Goal: Task Accomplishment & Management: Use online tool/utility

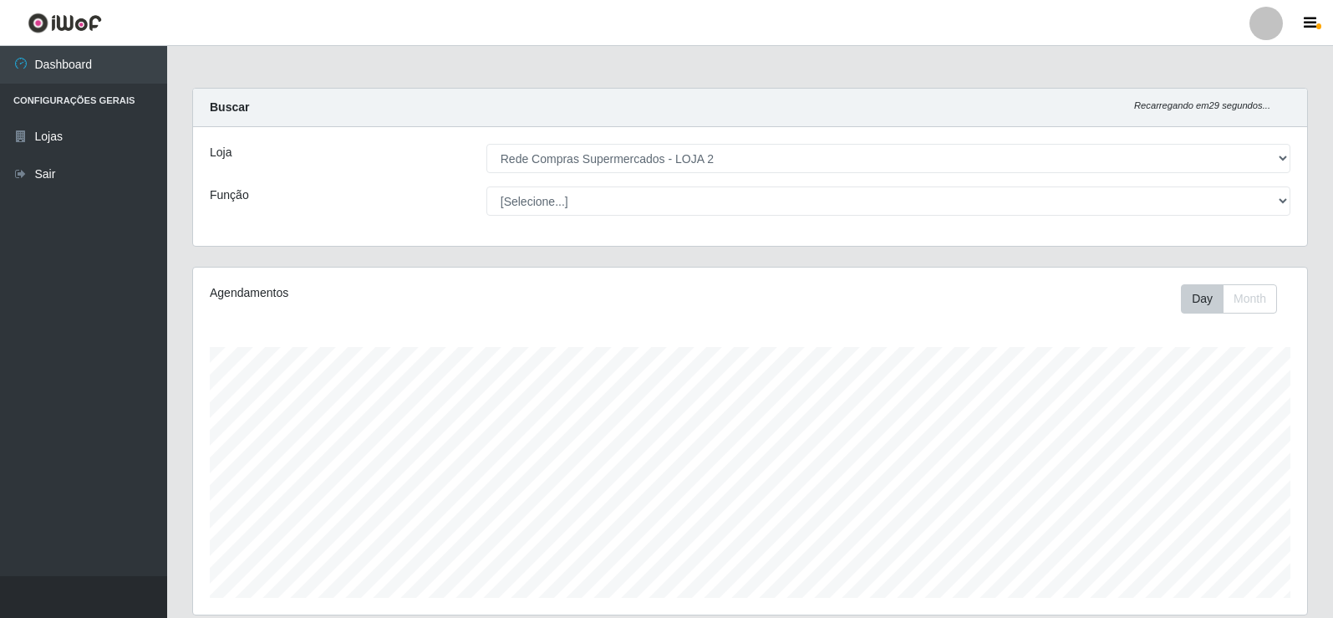
select select "161"
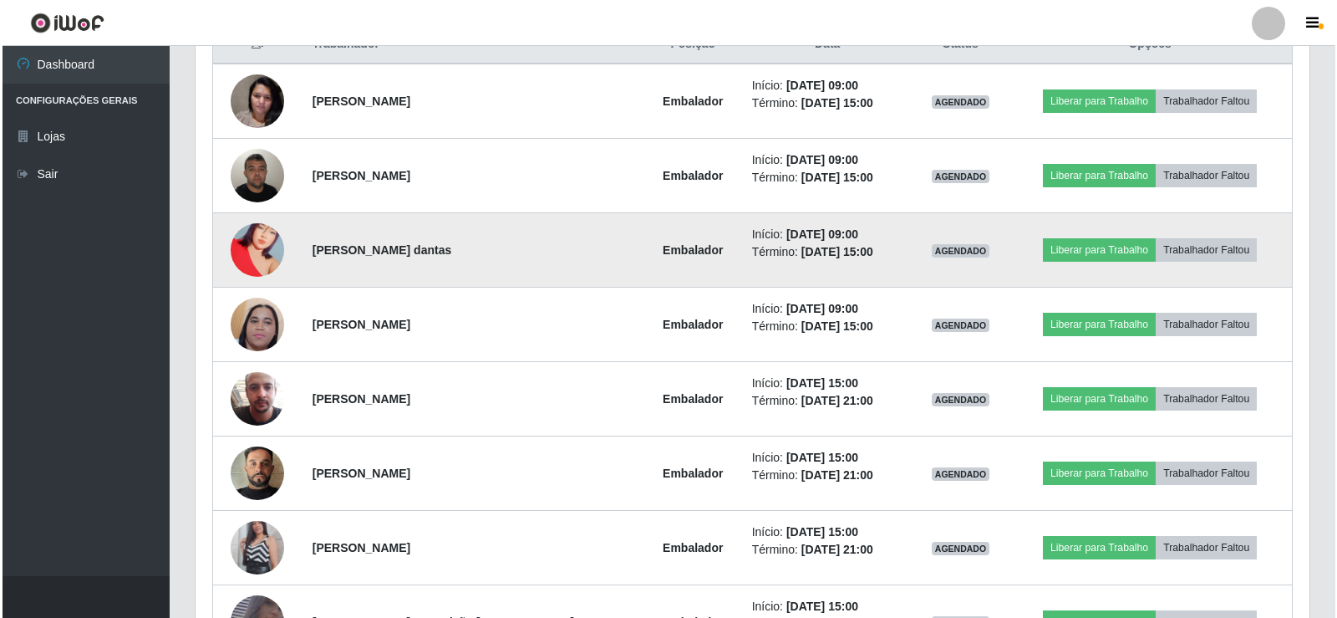
scroll to position [347, 1114]
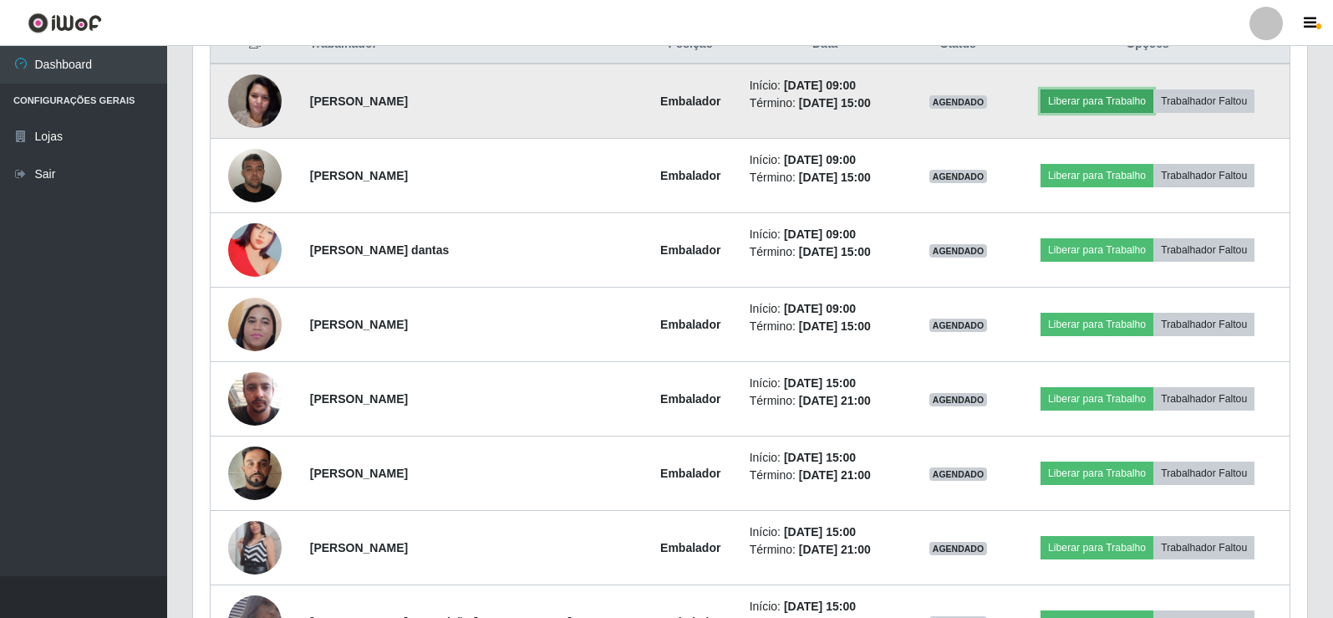
click at [1085, 93] on button "Liberar para Trabalho" at bounding box center [1097, 100] width 113 height 23
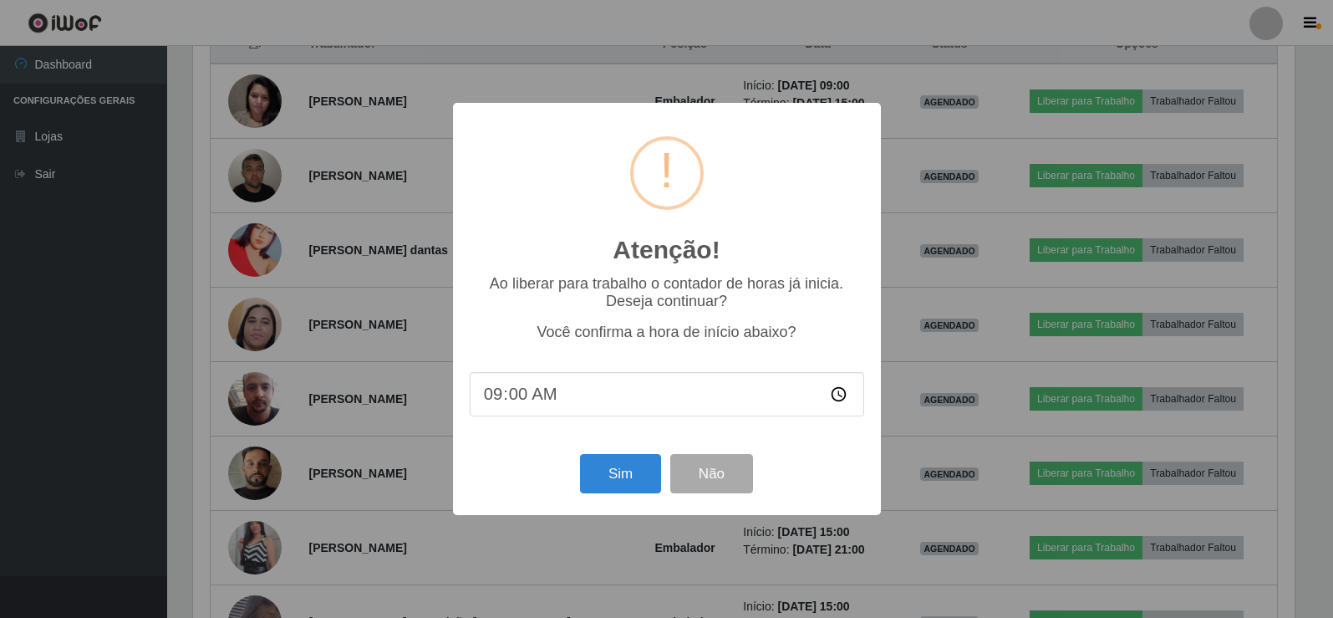
scroll to position [347, 1106]
click at [619, 487] on button "Sim" at bounding box center [622, 473] width 81 height 39
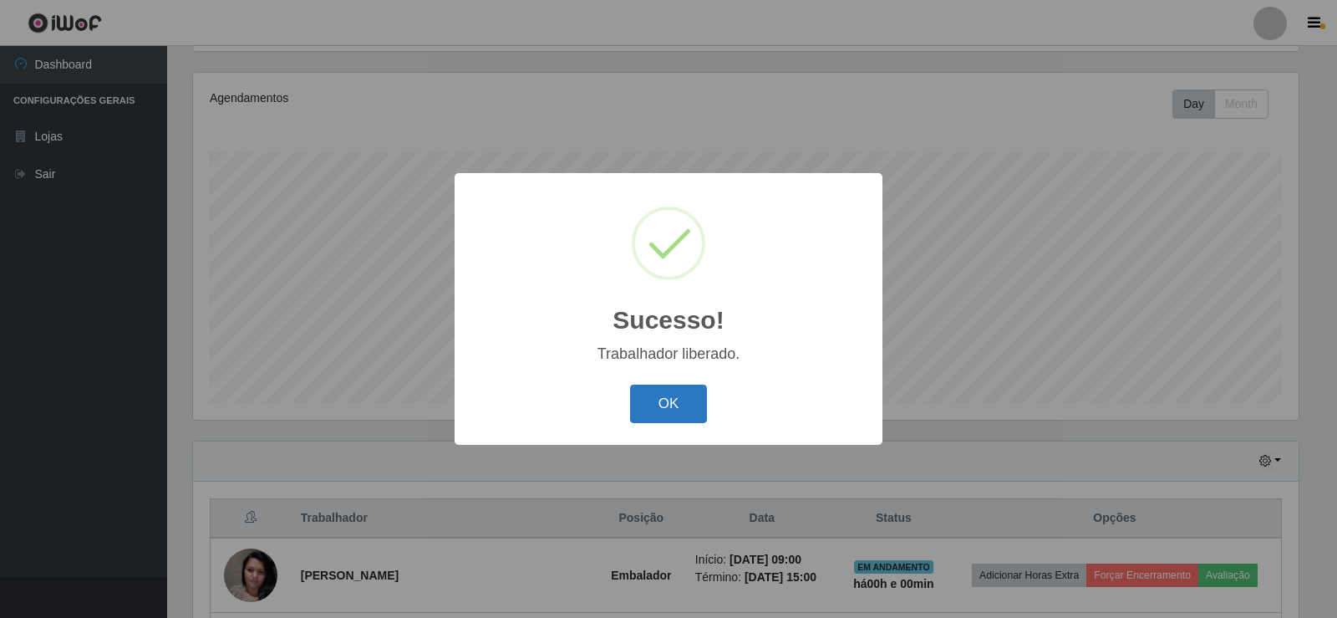
click at [653, 390] on button "OK" at bounding box center [669, 403] width 78 height 39
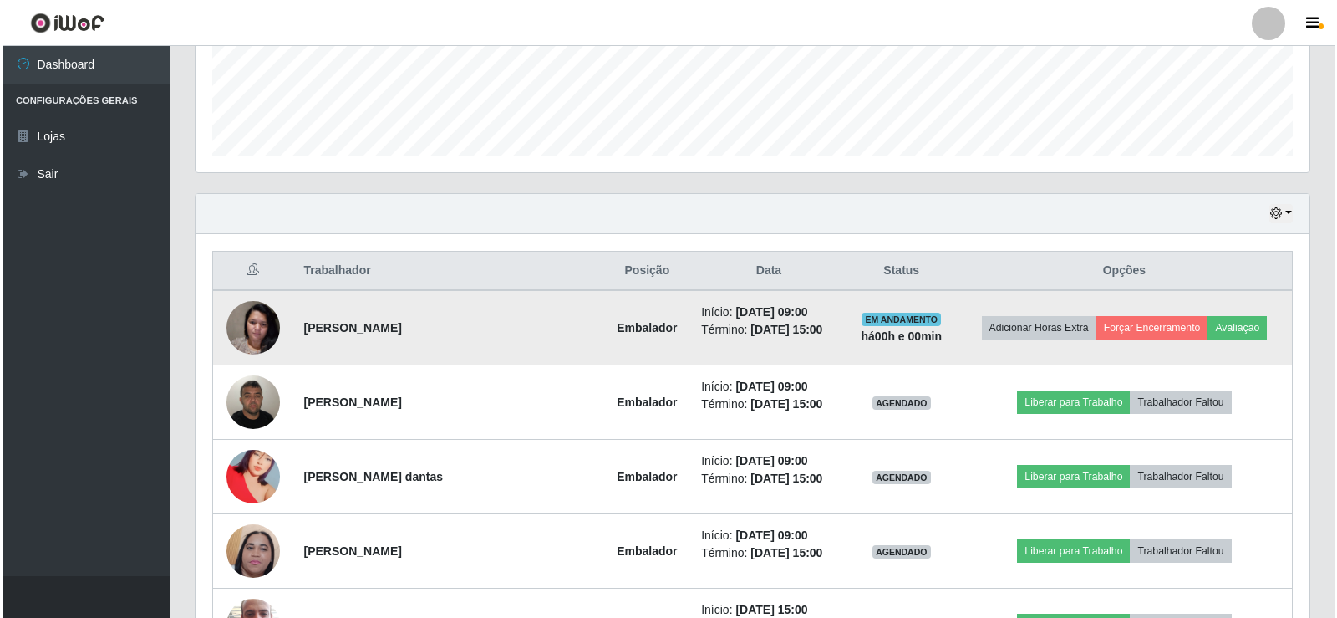
scroll to position [446, 0]
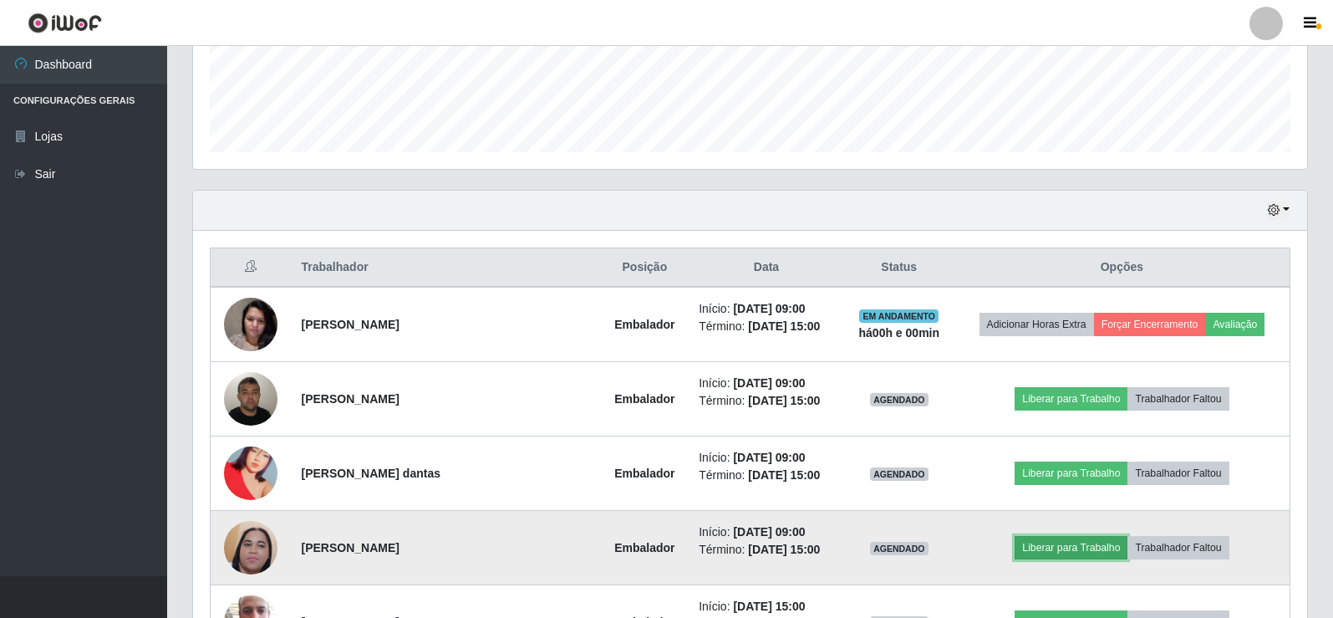
click at [1066, 547] on button "Liberar para Trabalho" at bounding box center [1071, 547] width 113 height 23
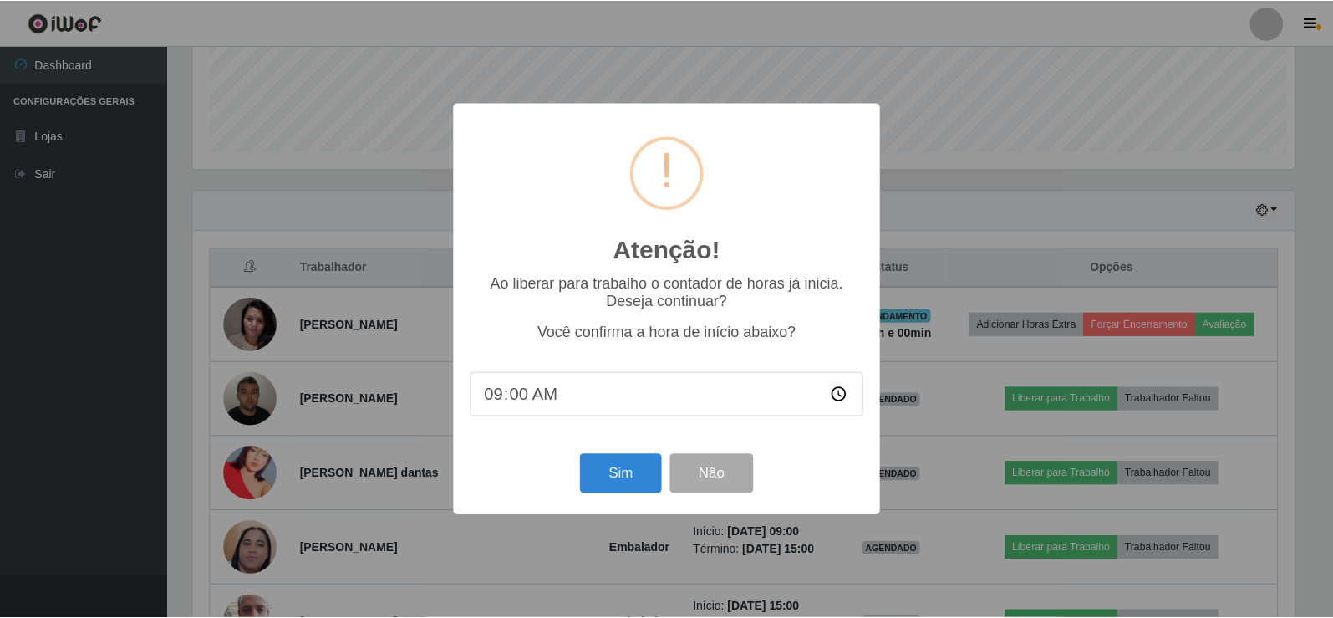
scroll to position [347, 1106]
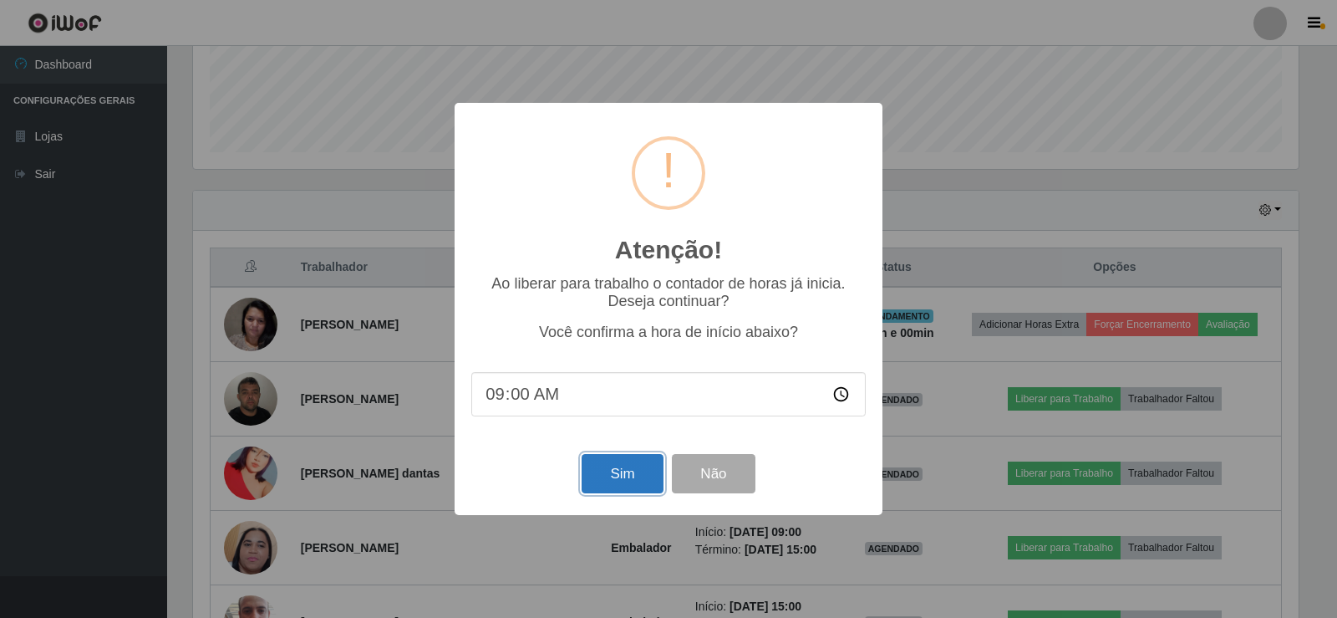
click at [628, 481] on button "Sim" at bounding box center [622, 473] width 81 height 39
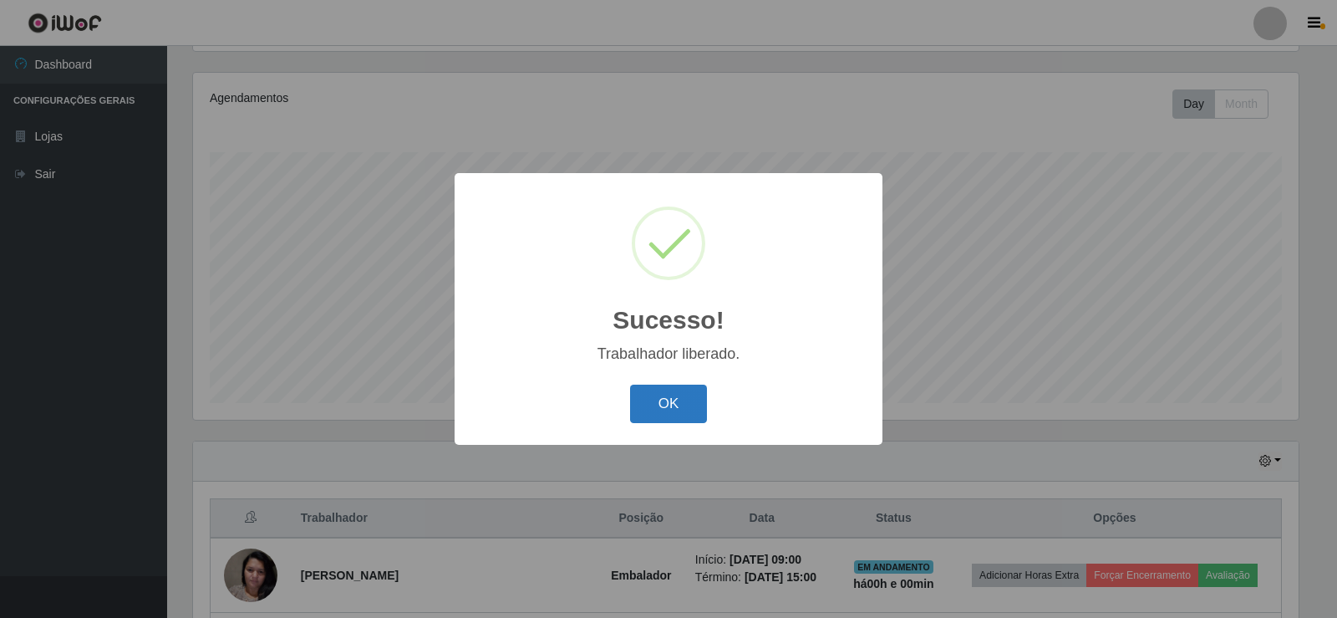
click at [692, 398] on button "OK" at bounding box center [669, 403] width 78 height 39
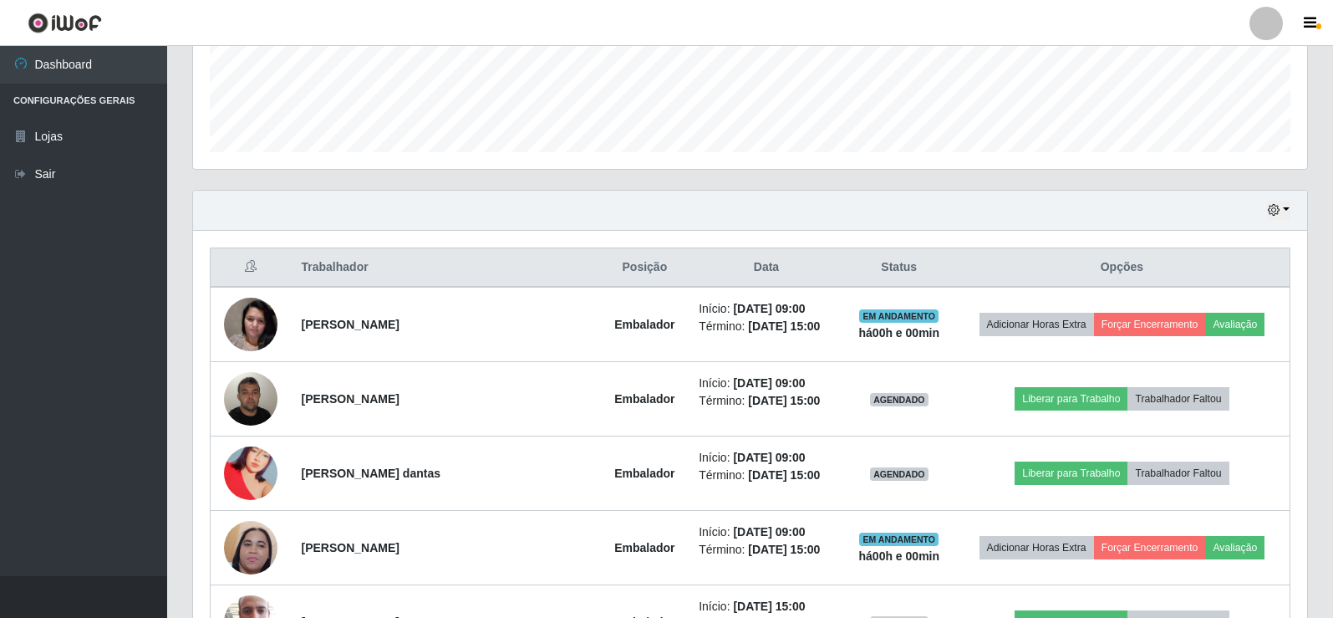
scroll to position [529, 0]
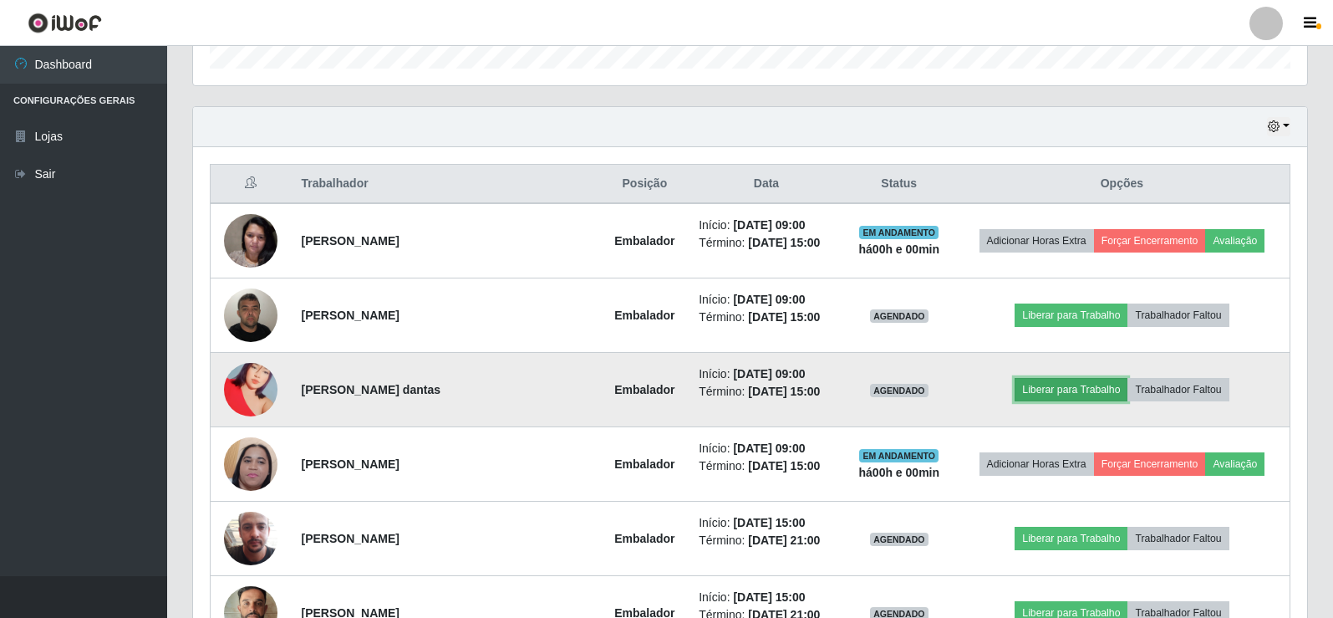
click at [1041, 386] on button "Liberar para Trabalho" at bounding box center [1071, 389] width 113 height 23
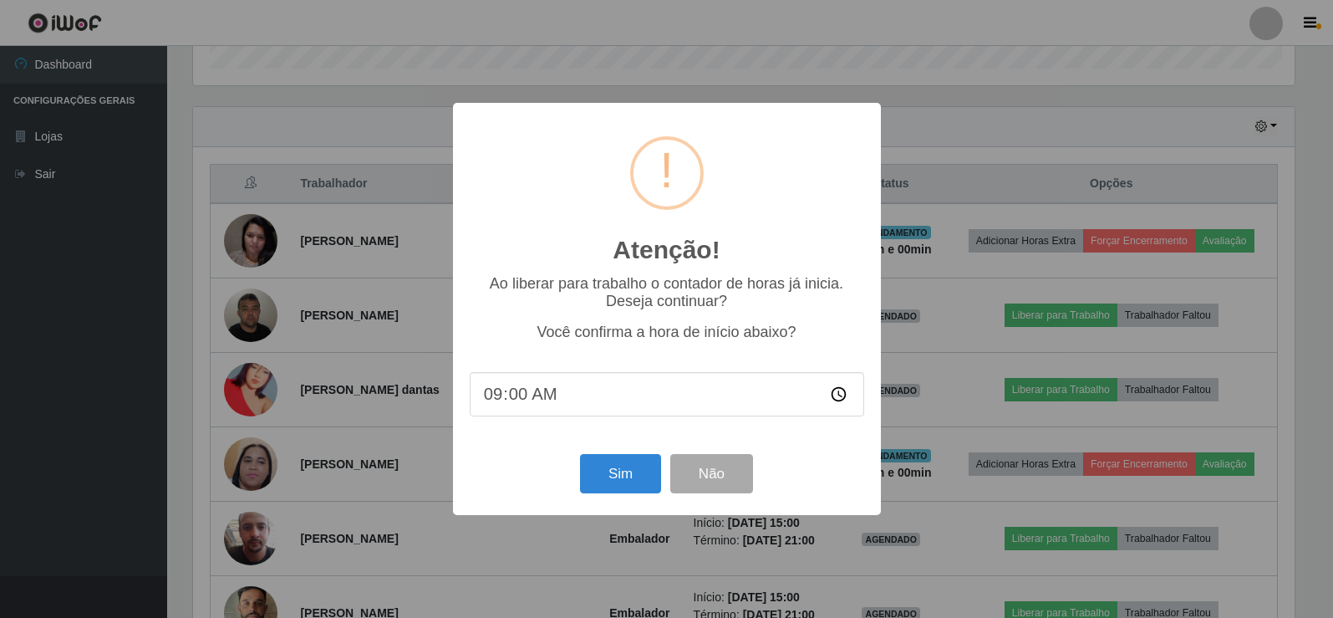
scroll to position [347, 1106]
click at [605, 476] on button "Sim" at bounding box center [622, 473] width 81 height 39
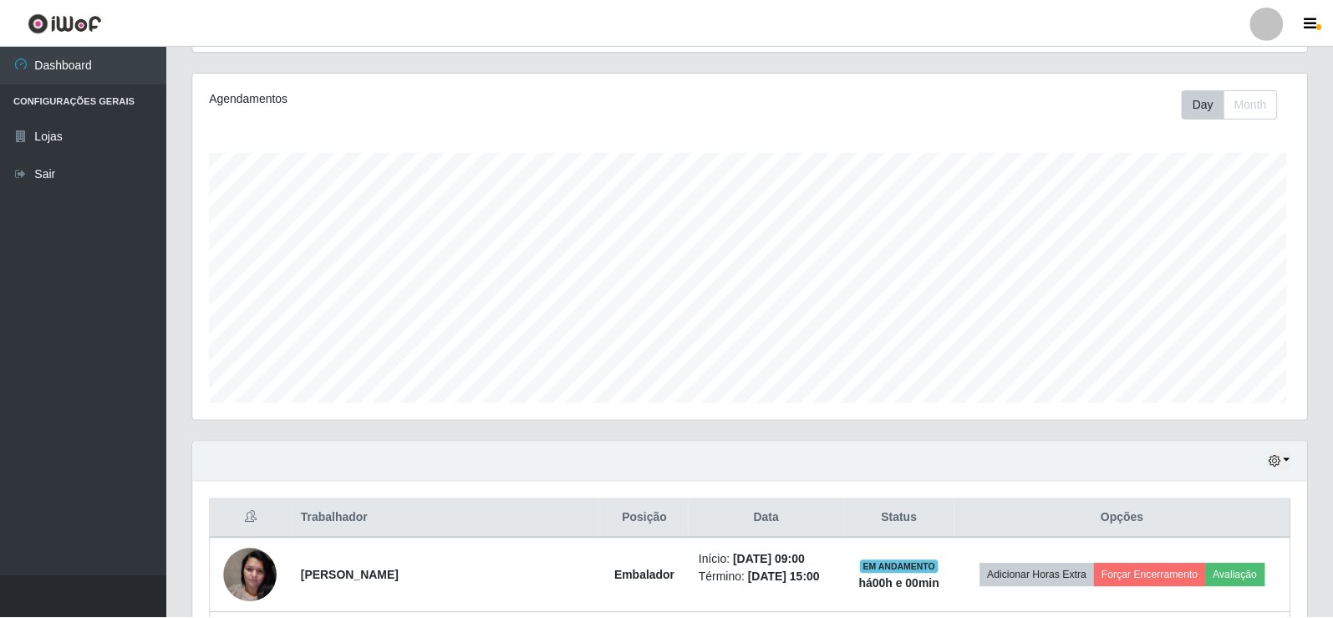
scroll to position [0, 0]
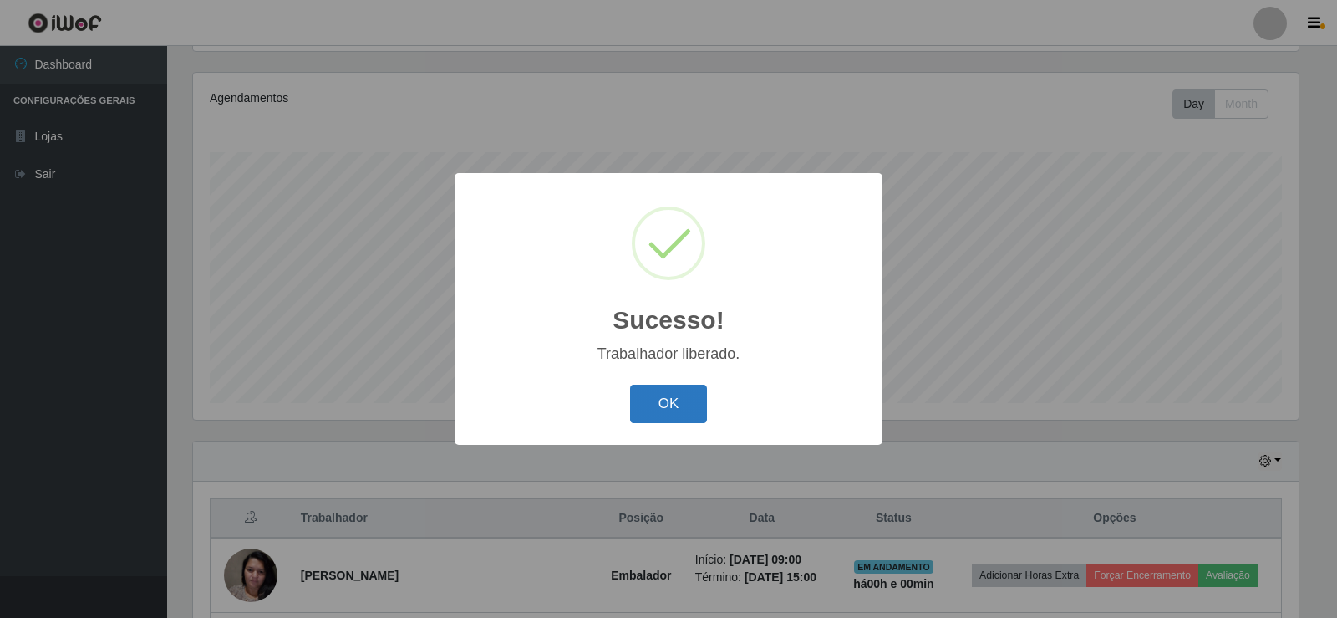
click at [697, 411] on button "OK" at bounding box center [669, 403] width 78 height 39
